Goal: Task Accomplishment & Management: Complete application form

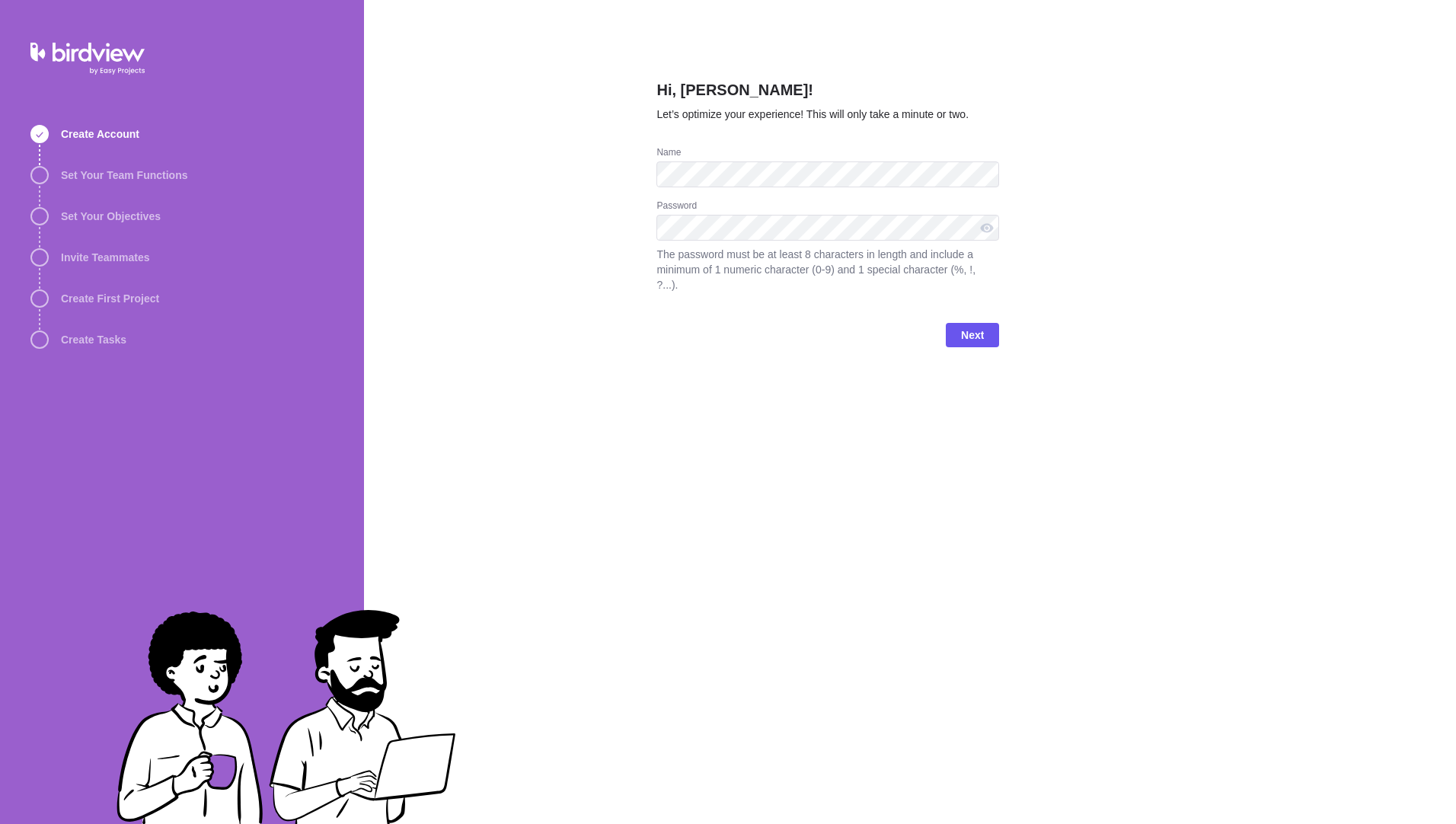
drag, startPoint x: 718, startPoint y: 424, endPoint x: 717, endPoint y: 363, distance: 61.0
click at [717, 393] on div "Hi, [PERSON_NAME]! Let’s optimize your experience! This will only take a minute…" at bounding box center [827, 412] width 342 height 824
click at [586, 157] on div "Hi, [PERSON_NAME]! Let’s optimize your experience! This will only take a minute…" at bounding box center [909, 412] width 1092 height 824
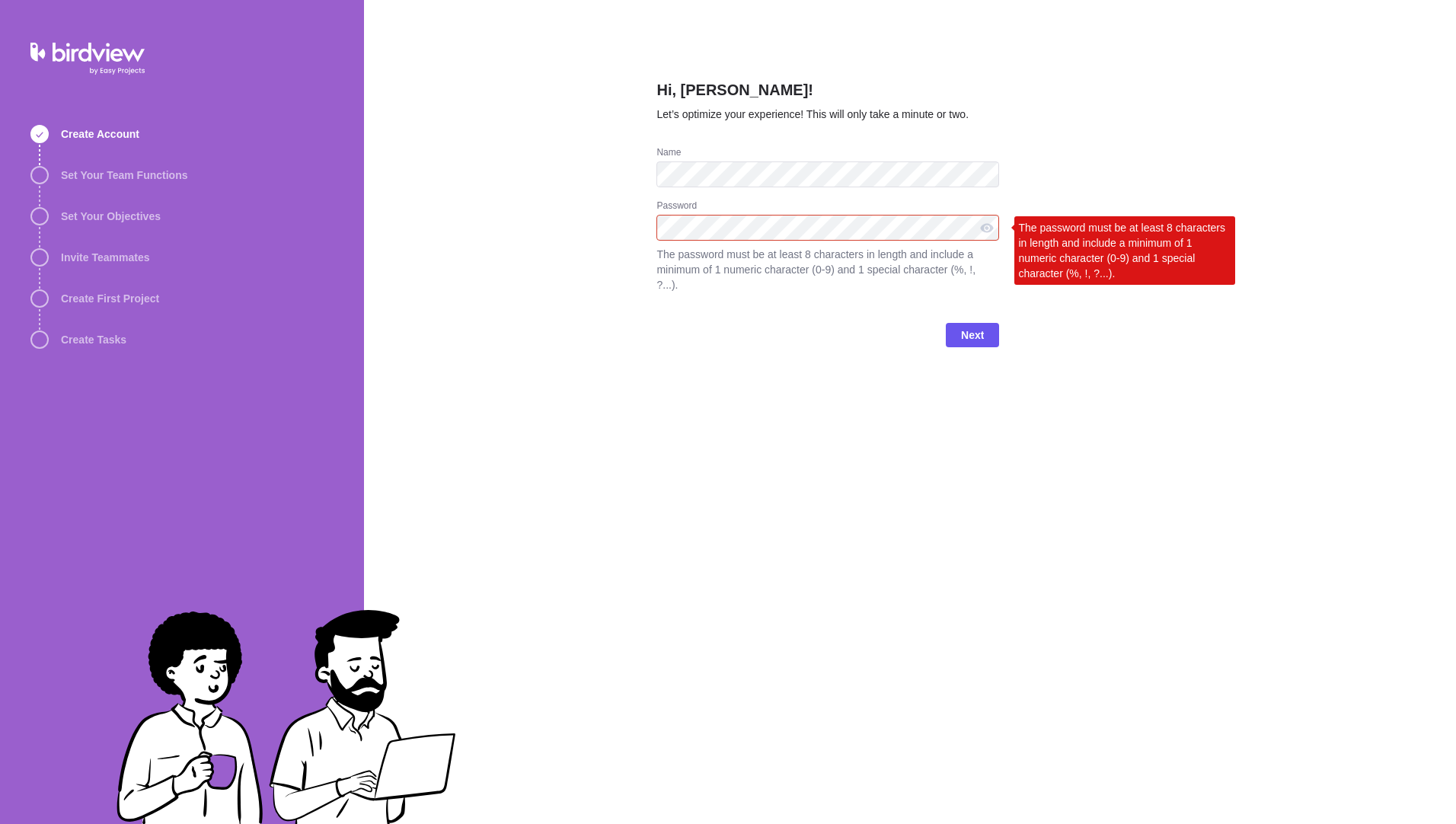
click at [885, 424] on div "Hi, Mary Fournaros! Let’s optimize your experience! This will only take a minut…" at bounding box center [827, 412] width 342 height 824
click at [994, 232] on div at bounding box center [986, 228] width 24 height 26
click at [994, 229] on div at bounding box center [986, 228] width 24 height 26
drag, startPoint x: 994, startPoint y: 229, endPoint x: 867, endPoint y: 206, distance: 129.1
click at [989, 231] on div at bounding box center [986, 228] width 24 height 26
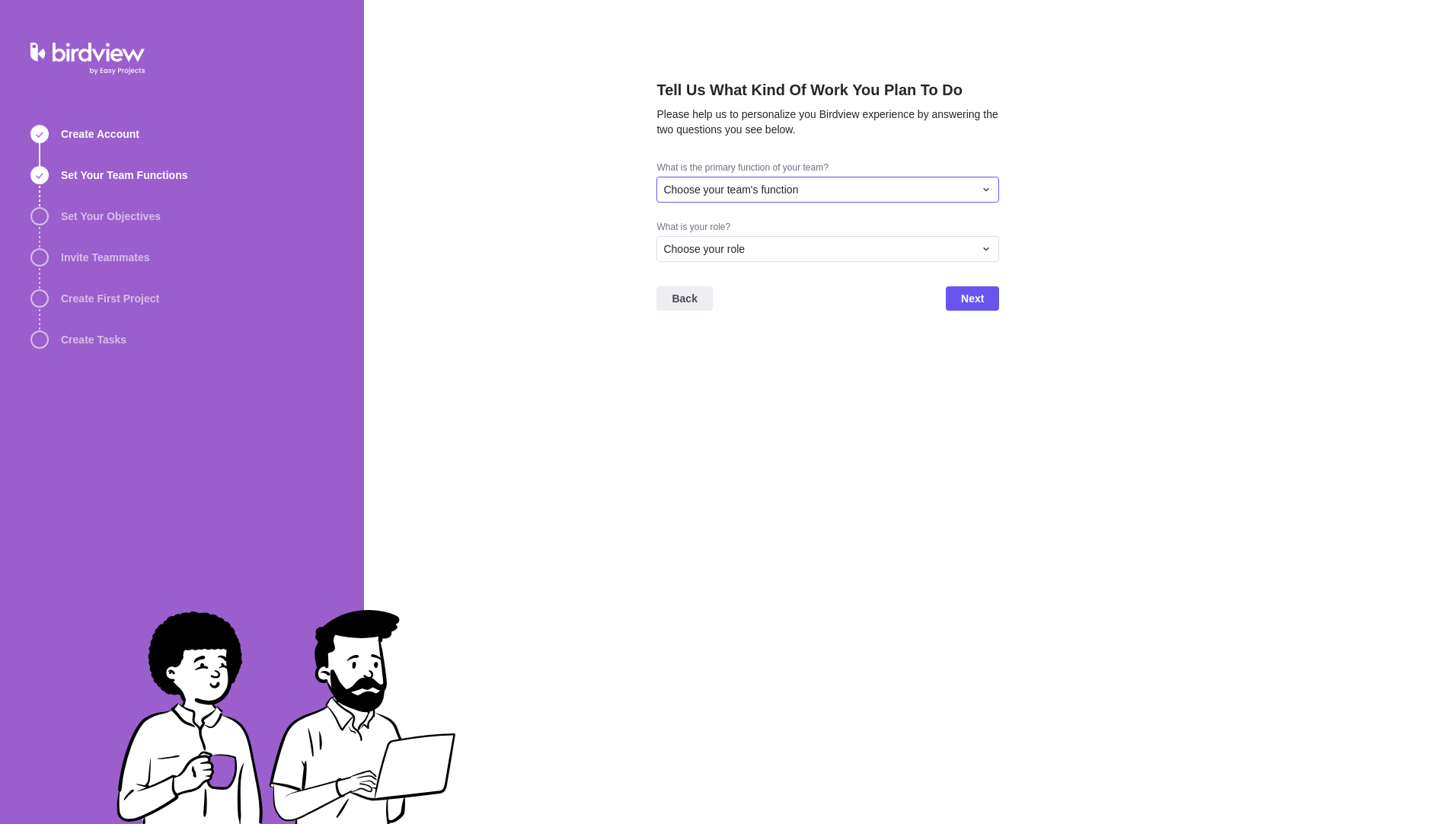
click at [805, 194] on div "Choose your team's function" at bounding box center [819, 190] width 311 height 15
click at [730, 279] on span "Project Management" at bounding box center [718, 282] width 98 height 15
click at [986, 187] on icon at bounding box center [985, 189] width 12 height 12
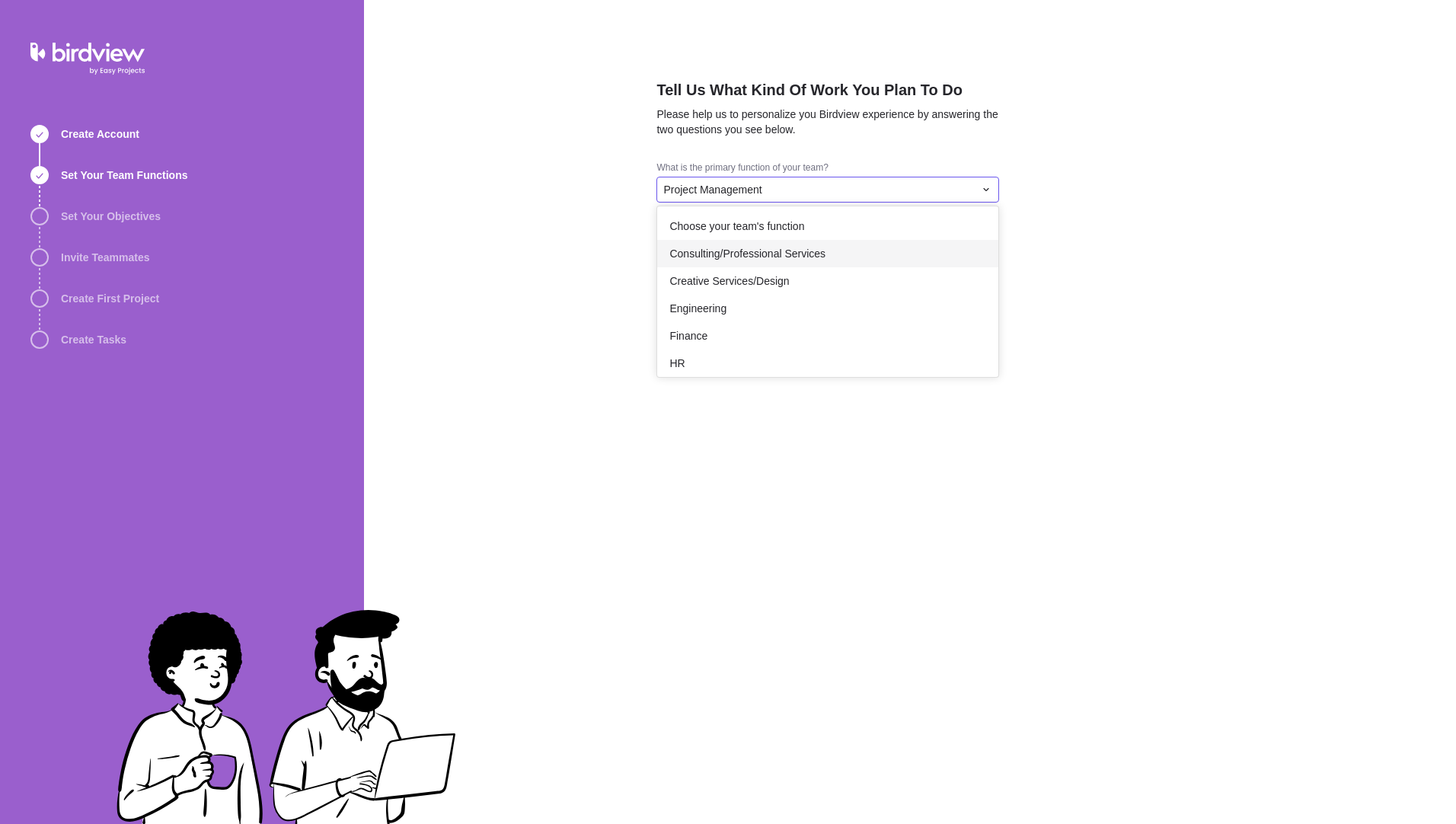
click at [797, 260] on span "Consulting/Professional Services" at bounding box center [747, 253] width 156 height 15
click at [974, 191] on div "Consulting/Professional Services" at bounding box center [827, 190] width 342 height 26
click at [690, 309] on span "Engineering" at bounding box center [697, 308] width 57 height 15
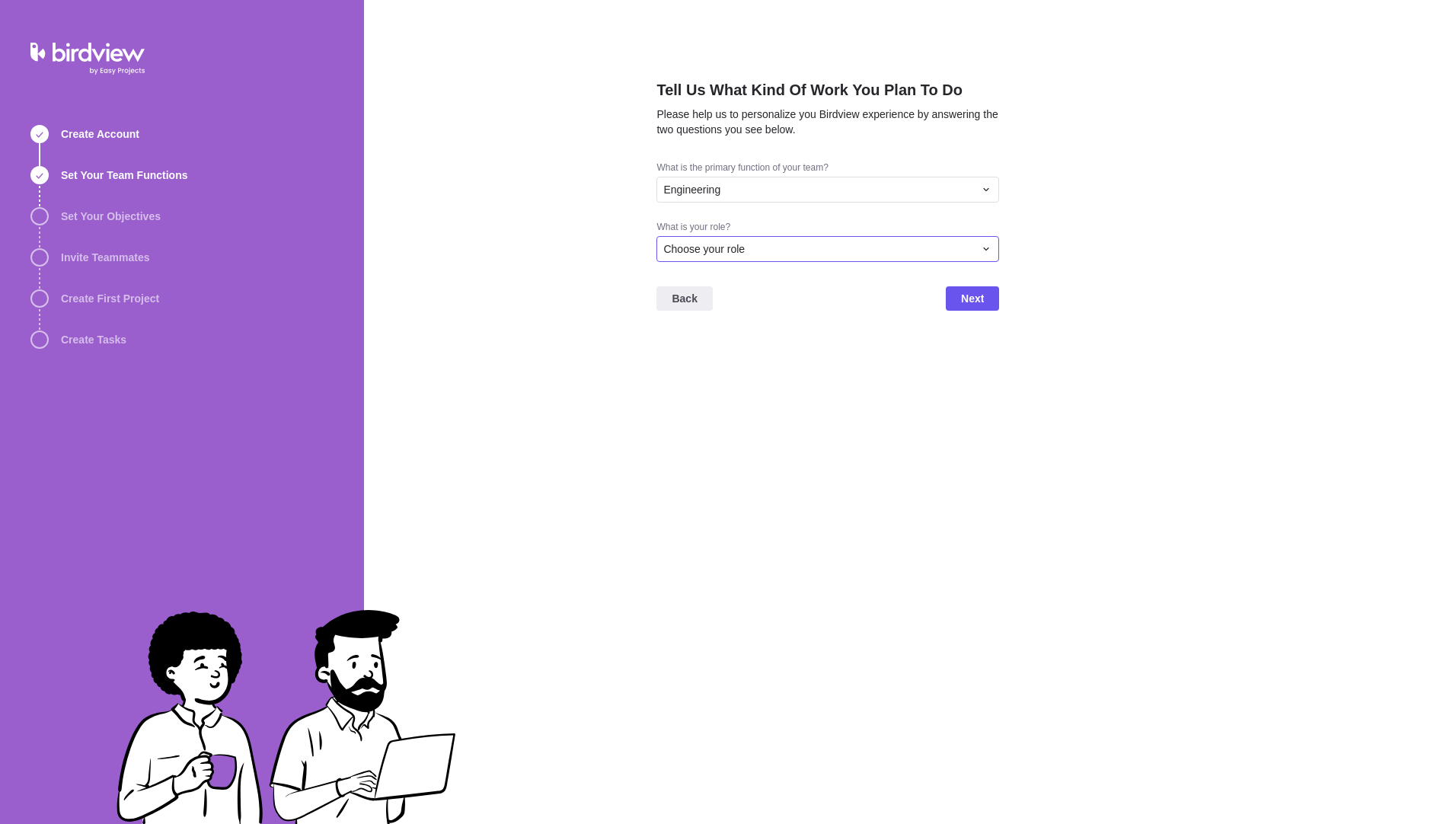
click at [804, 251] on div "Choose your role" at bounding box center [819, 249] width 311 height 15
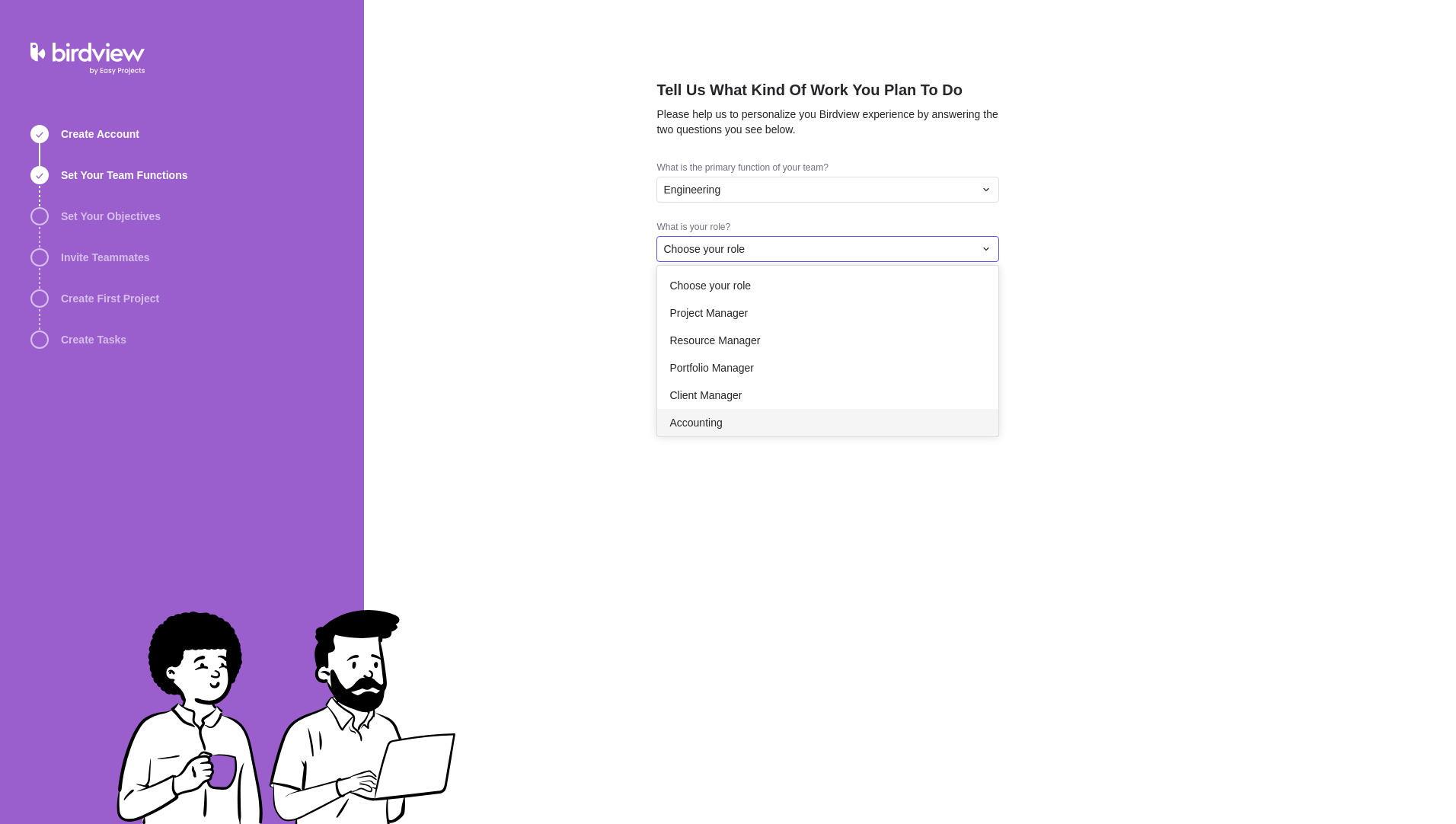
click at [708, 426] on span "Accounting" at bounding box center [695, 423] width 53 height 15
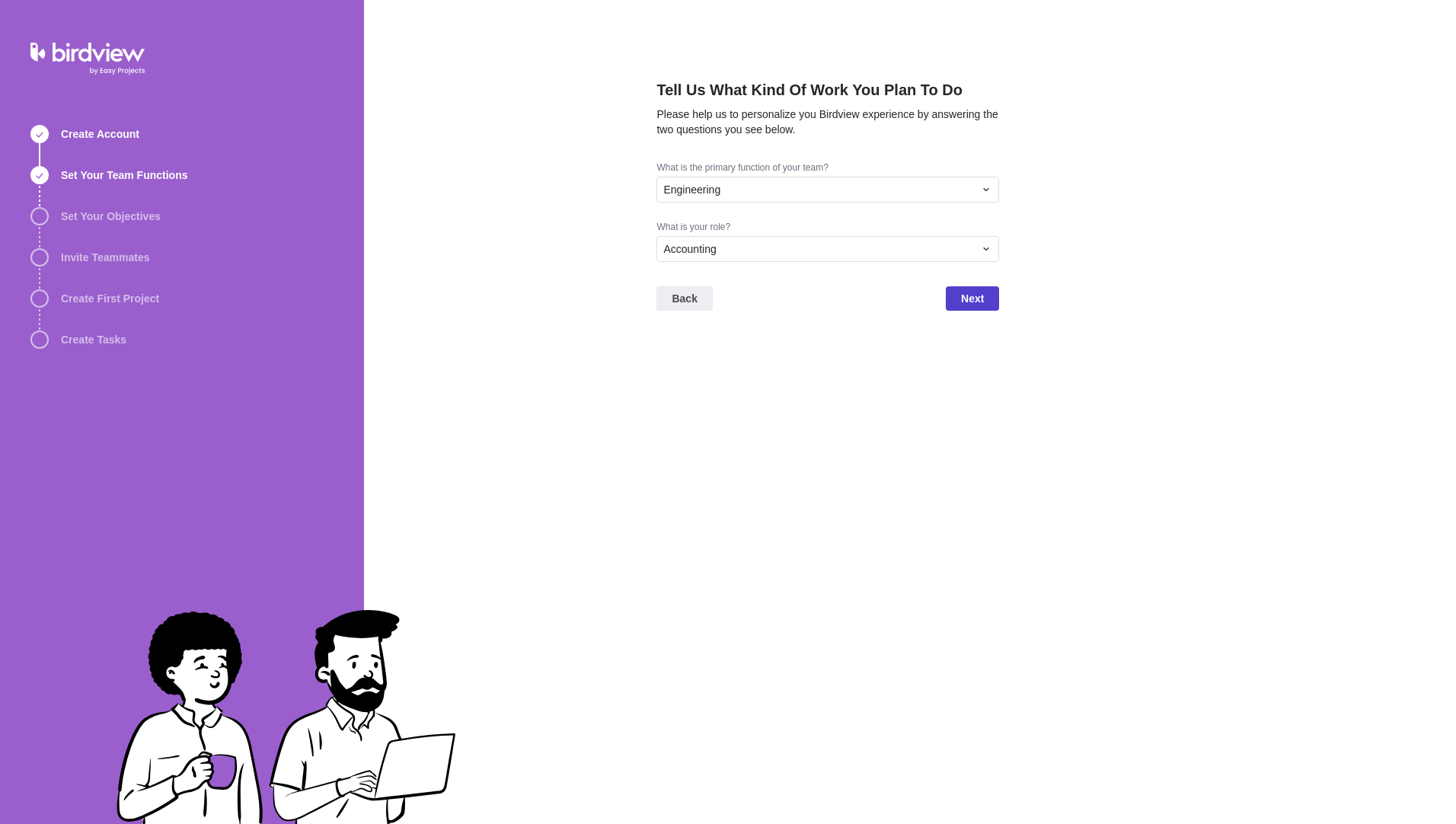
click at [969, 298] on span "Next" at bounding box center [972, 299] width 23 height 18
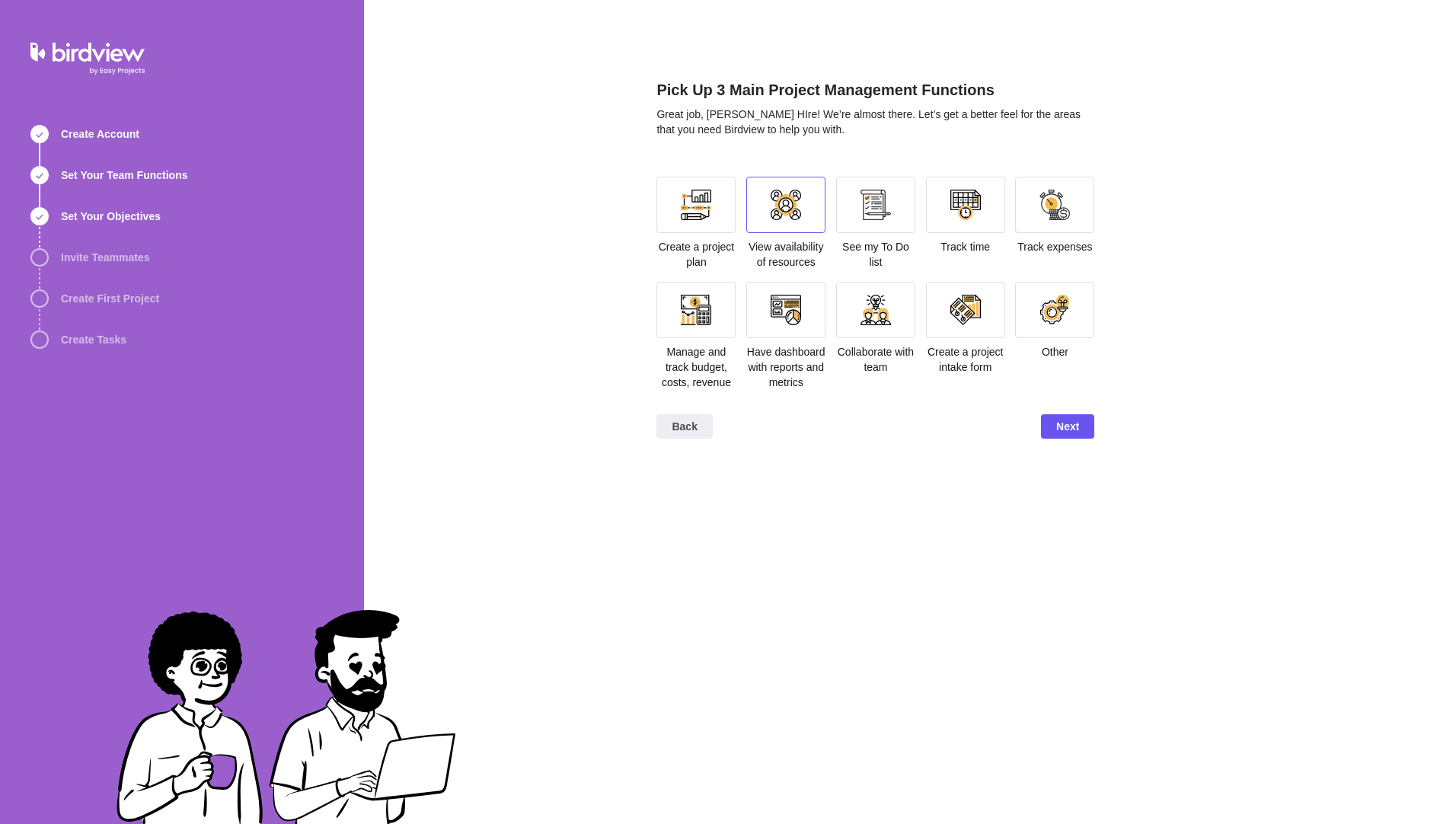
click at [818, 226] on div at bounding box center [786, 204] width 80 height 56
click at [697, 214] on div at bounding box center [696, 204] width 31 height 31
click at [1073, 425] on span "Next" at bounding box center [1067, 426] width 23 height 18
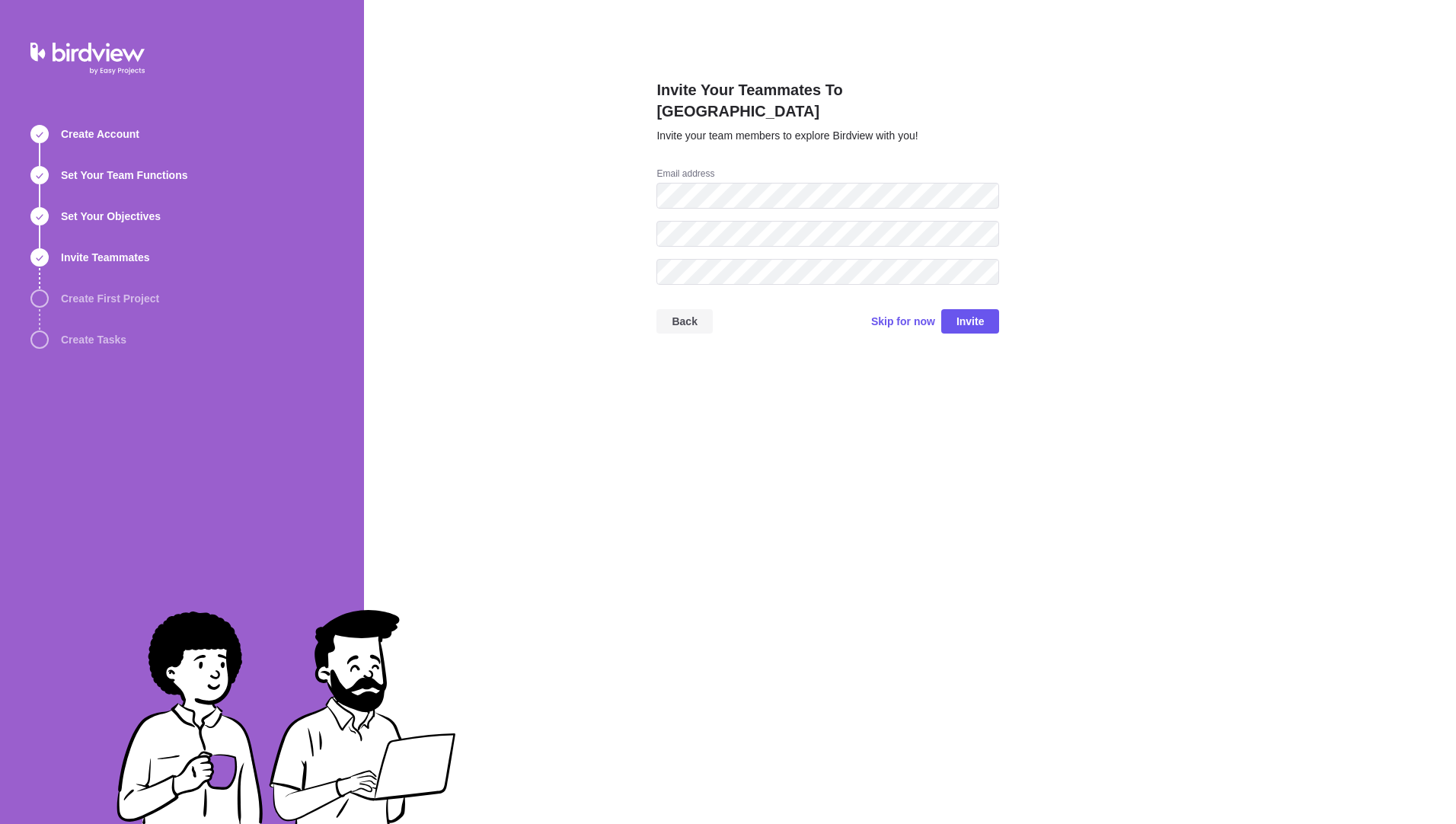
click at [673, 309] on span "Back" at bounding box center [684, 321] width 56 height 24
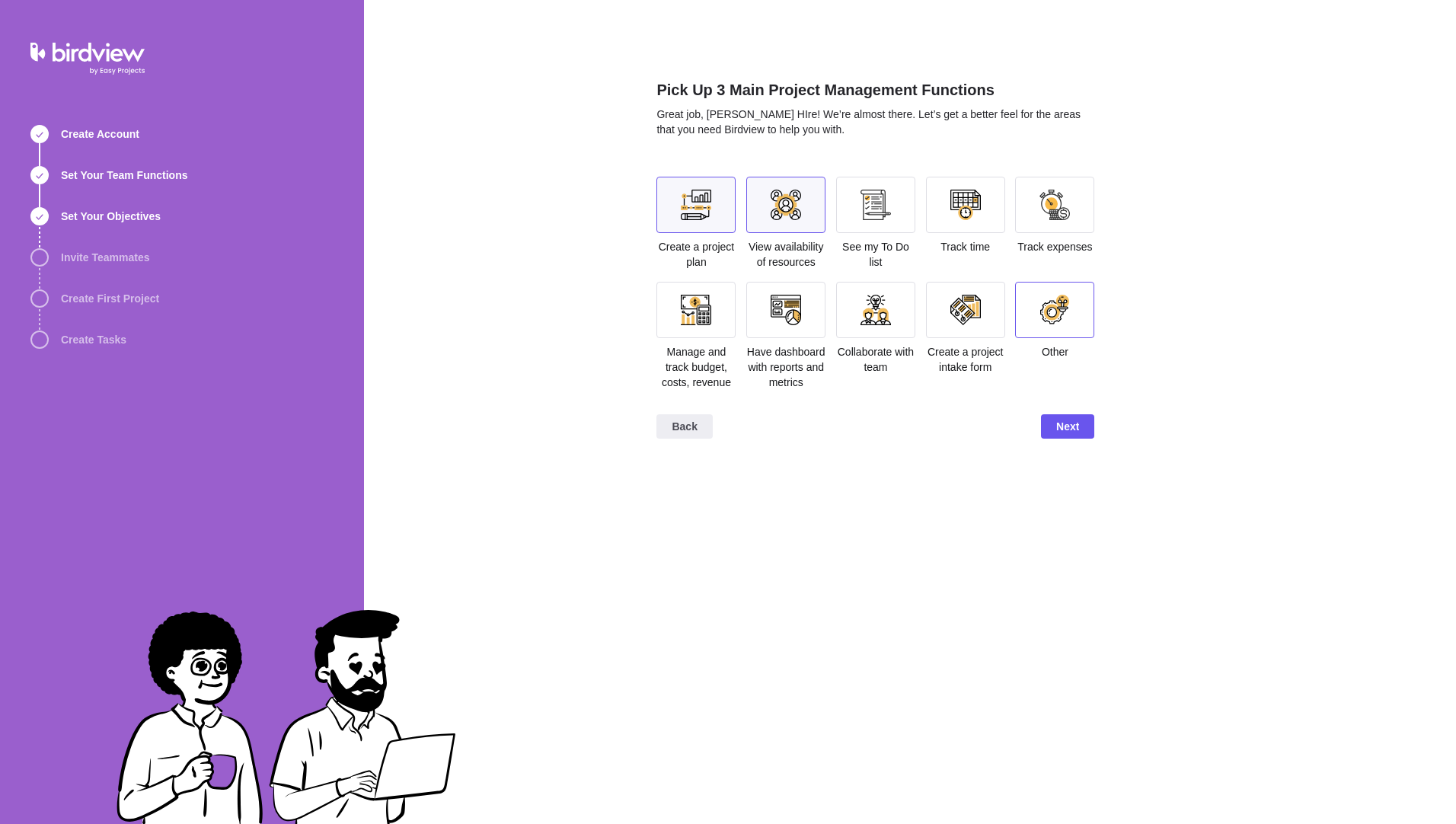
click at [1055, 311] on div at bounding box center [1054, 310] width 31 height 31
click at [1047, 455] on span "Next" at bounding box center [1067, 452] width 54 height 24
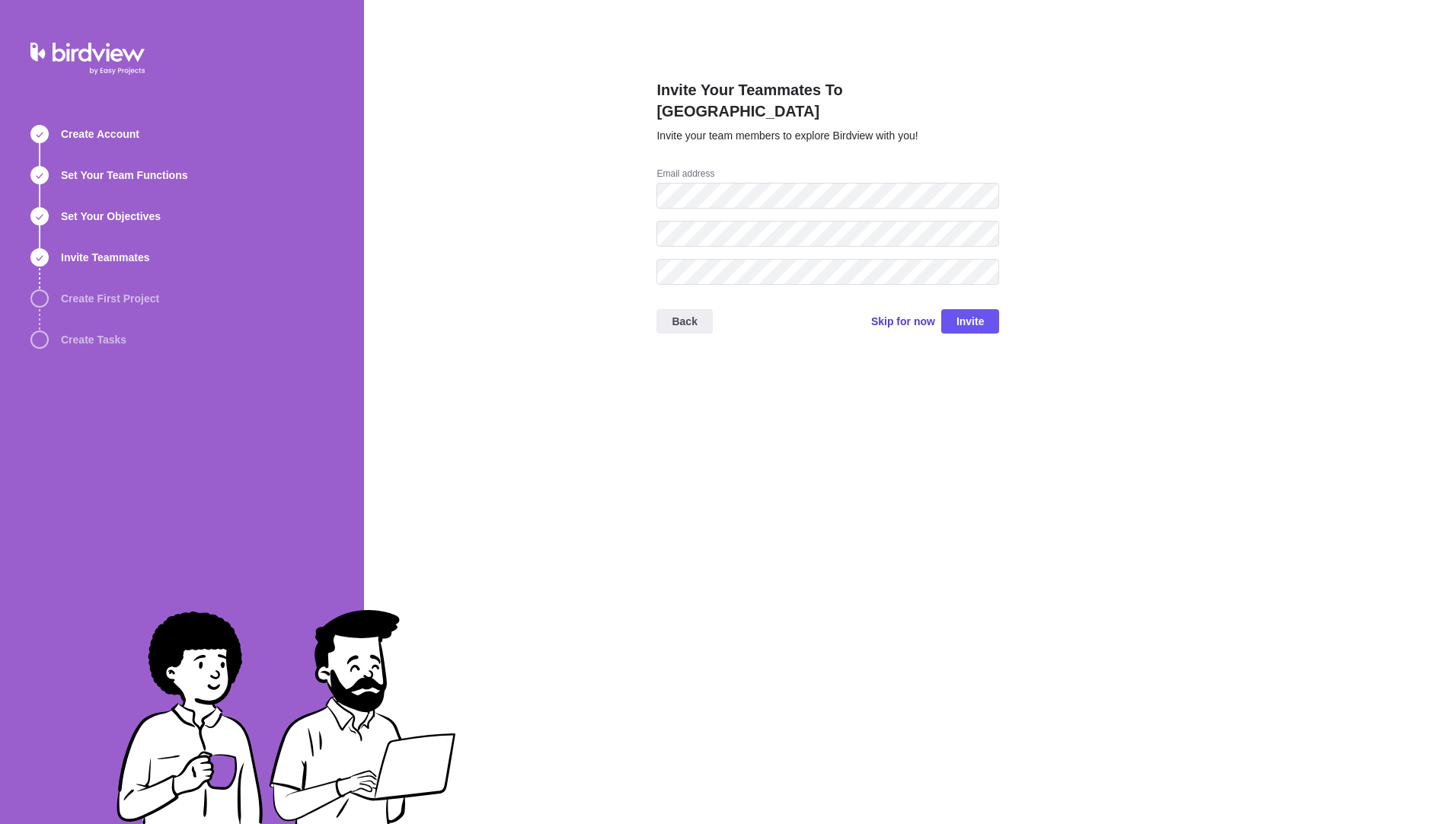
click at [901, 314] on span "Skip for now" at bounding box center [903, 321] width 64 height 15
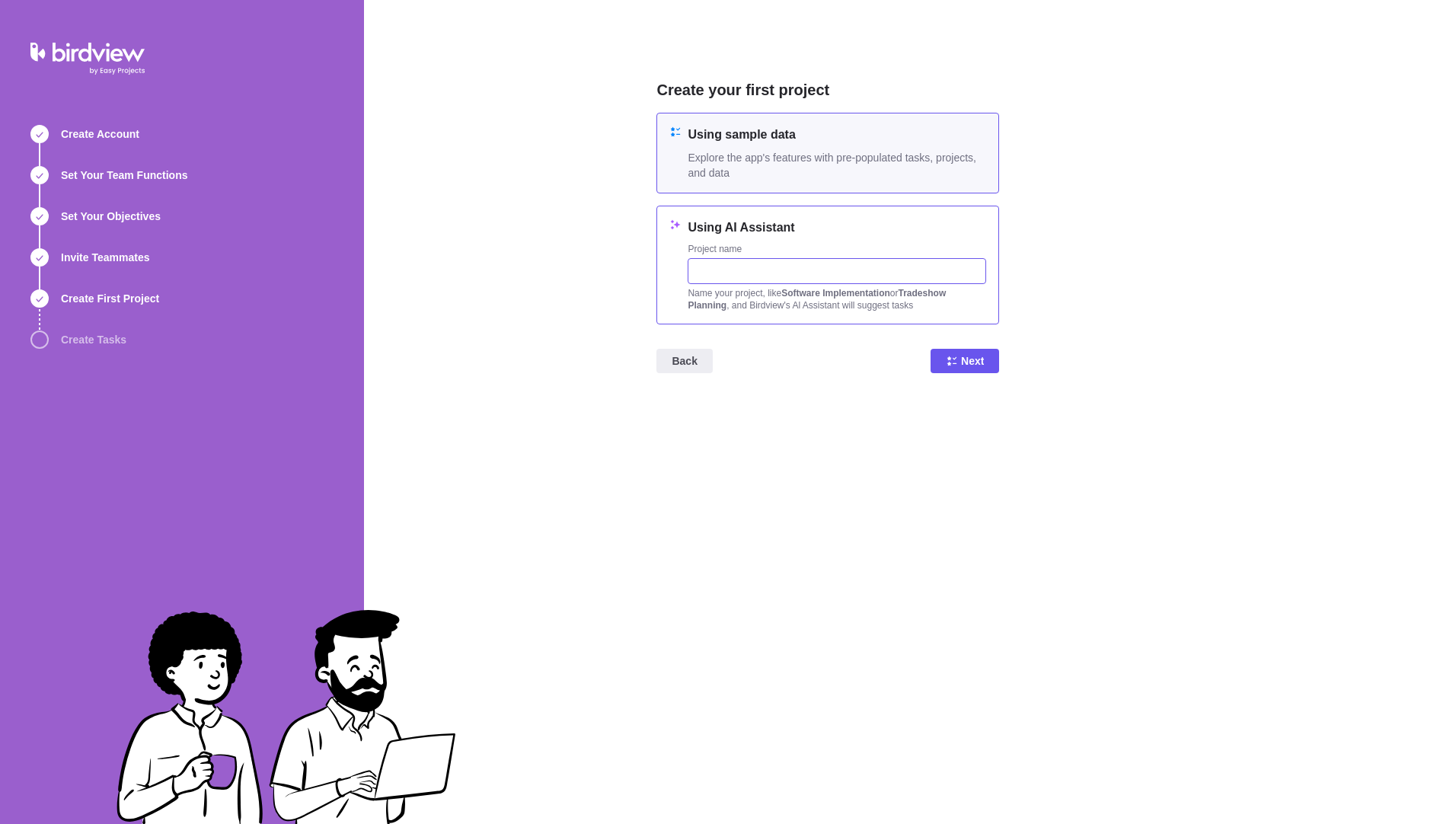
click at [781, 265] on input "text" at bounding box center [836, 271] width 299 height 26
type input "J"
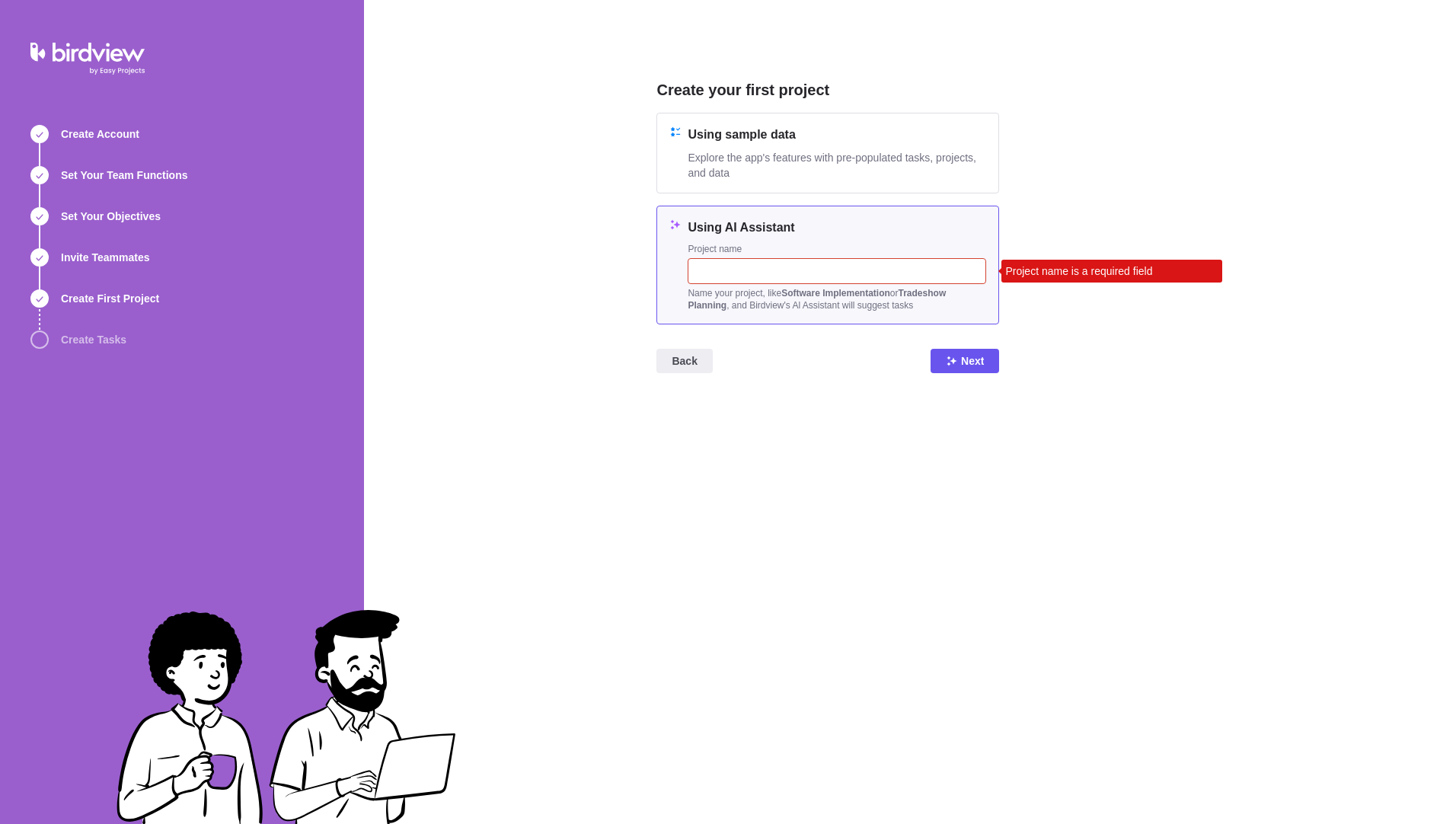
click at [729, 277] on input "text" at bounding box center [836, 271] width 299 height 26
paste input "[PERSON_NAME]"
type input "[PERSON_NAME]"
click at [971, 354] on span "Next" at bounding box center [972, 361] width 23 height 18
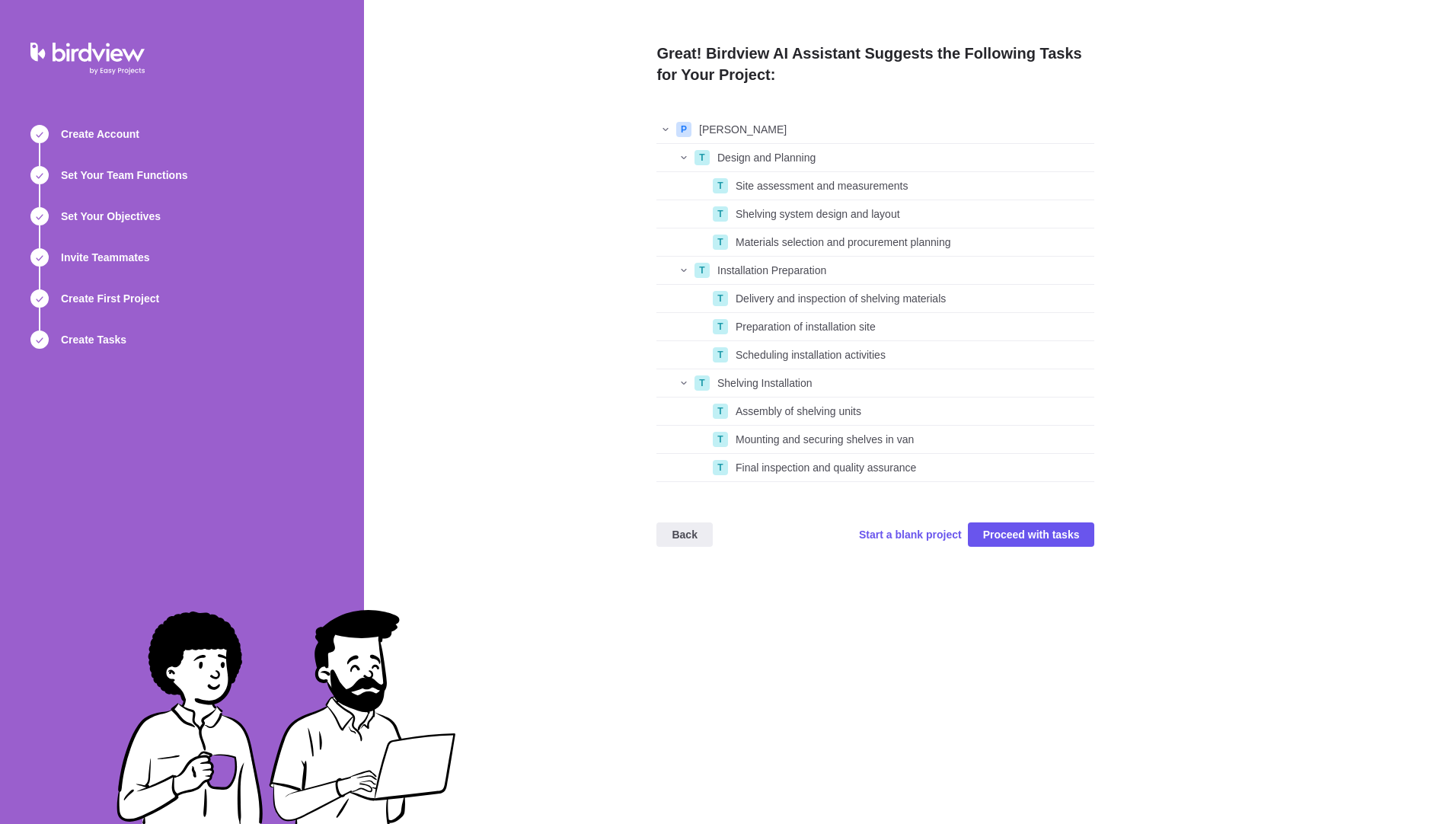
scroll to position [355, 426]
click at [669, 119] on div "grid" at bounding box center [665, 129] width 19 height 21
click at [685, 535] on span "Back" at bounding box center [684, 535] width 25 height 18
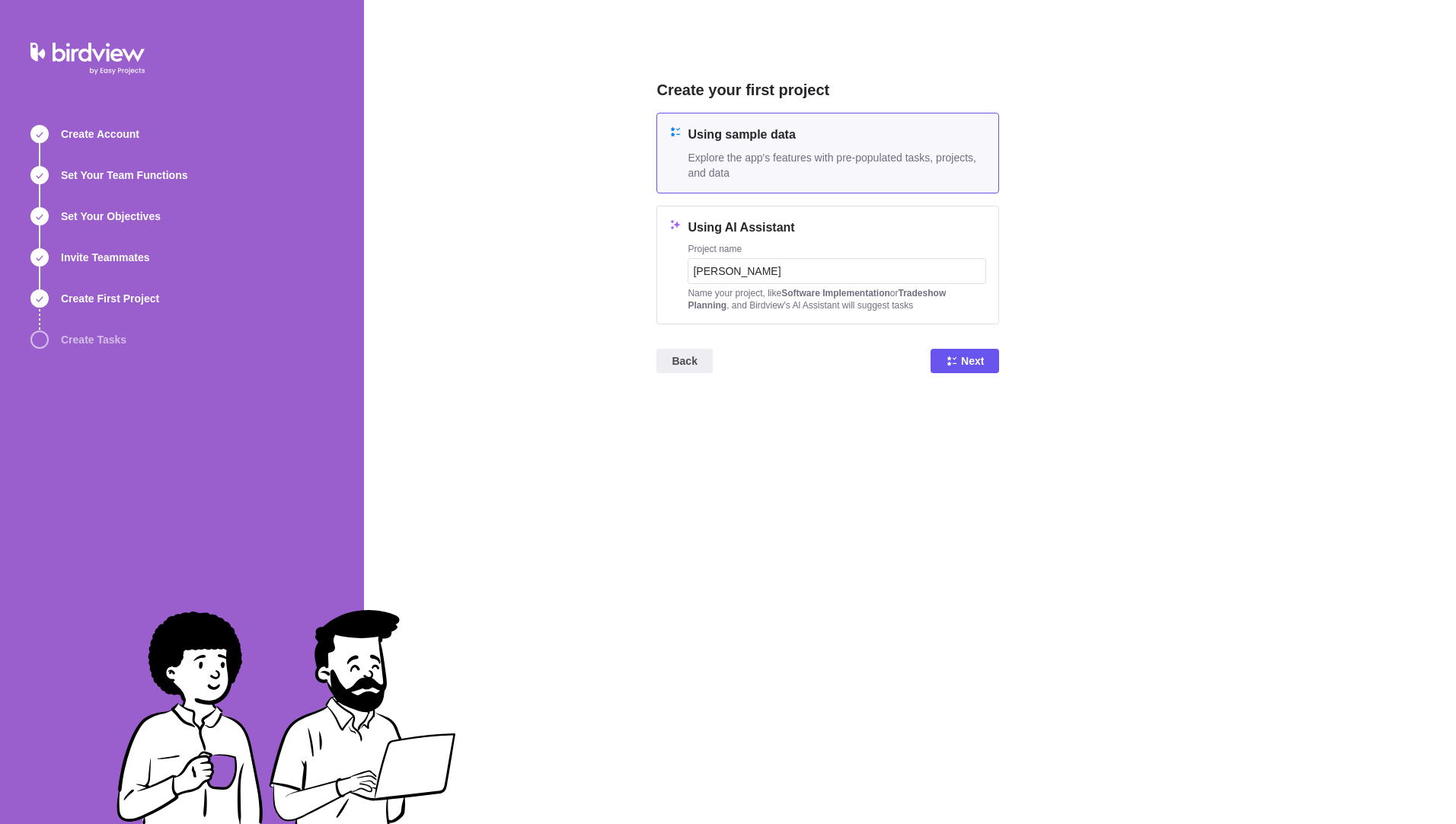
click at [882, 148] on div "Using sample data Explore the app's features with pre-populated tasks, projects…" at bounding box center [836, 153] width 299 height 55
click at [745, 166] on span "Explore the app's features with pre-populated tasks, projects, and data" at bounding box center [836, 165] width 299 height 31
click at [751, 171] on span "Explore the app's features with pre-populated tasks, projects, and data" at bounding box center [836, 165] width 299 height 31
click at [953, 349] on span "Next" at bounding box center [965, 361] width 68 height 24
